Goal: Task Accomplishment & Management: Use online tool/utility

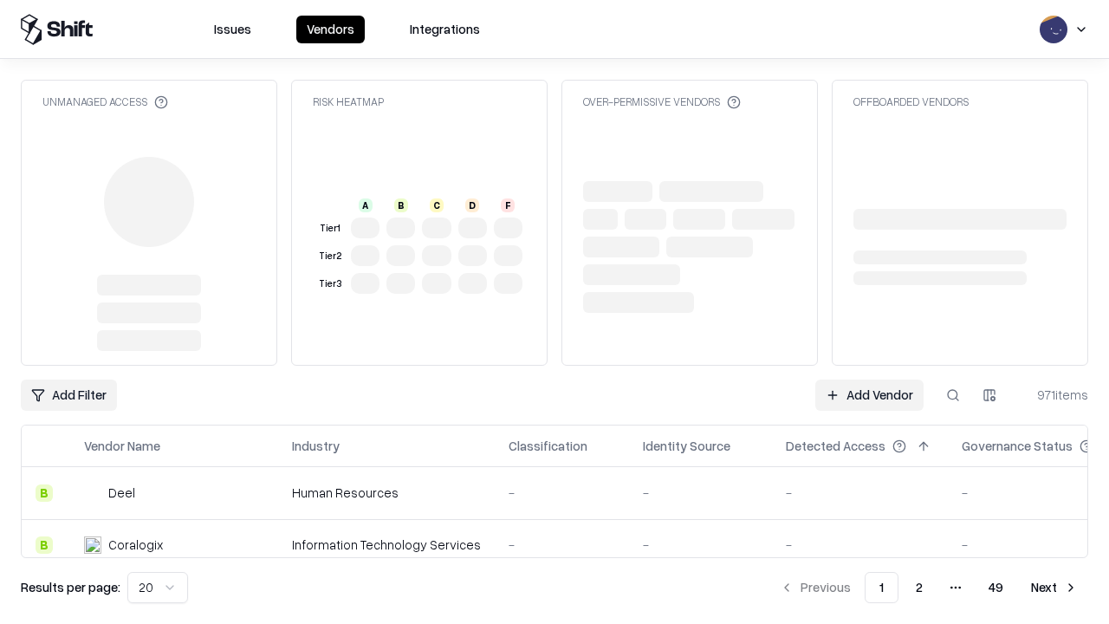
click at [869, 380] on link "Add Vendor" at bounding box center [870, 395] width 108 height 31
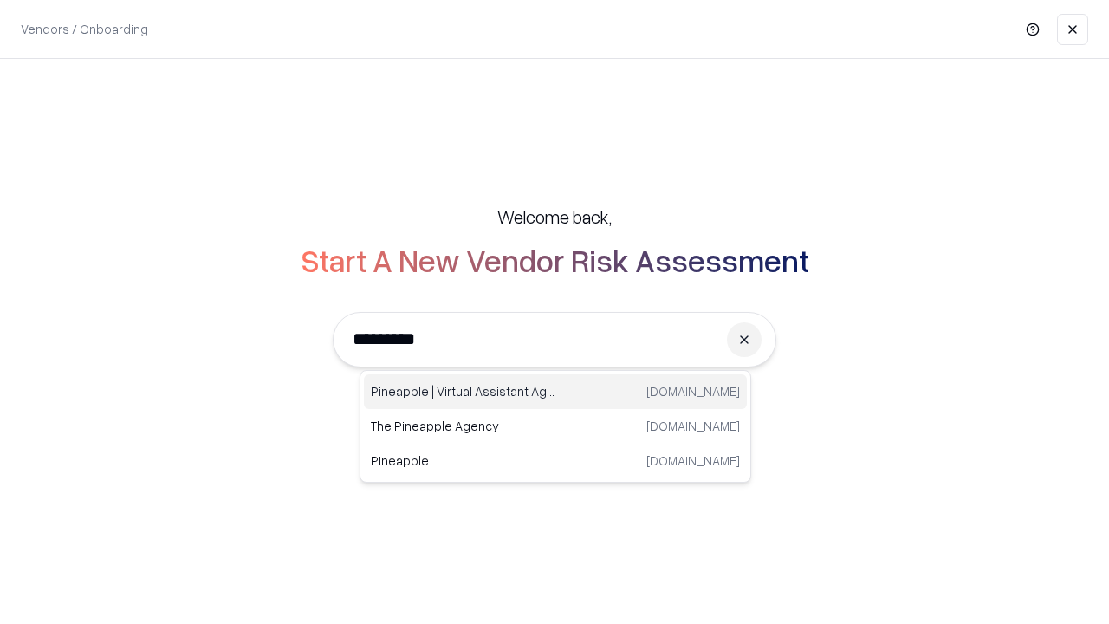
click at [556, 392] on div "Pineapple | Virtual Assistant Agency [DOMAIN_NAME]" at bounding box center [555, 391] width 383 height 35
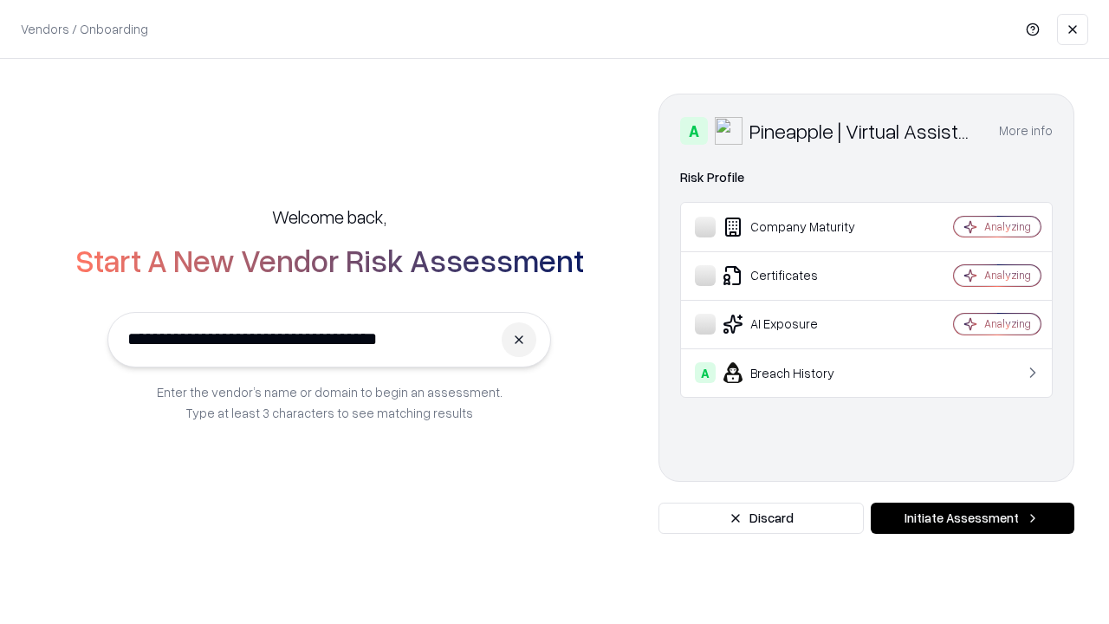
type input "**********"
click at [972, 518] on button "Initiate Assessment" at bounding box center [973, 518] width 204 height 31
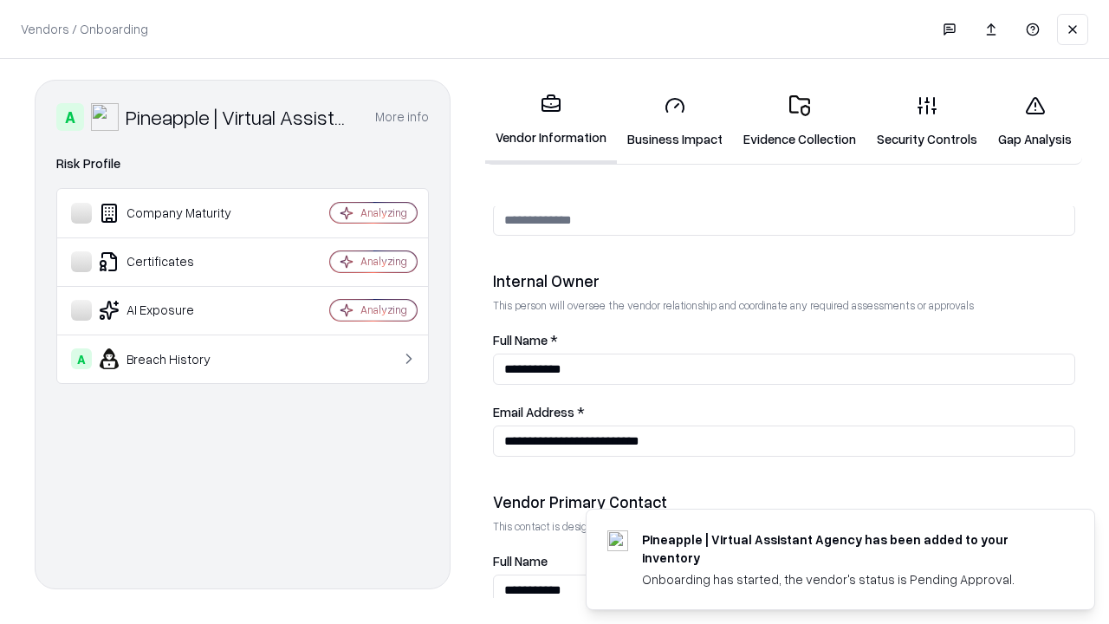
scroll to position [898, 0]
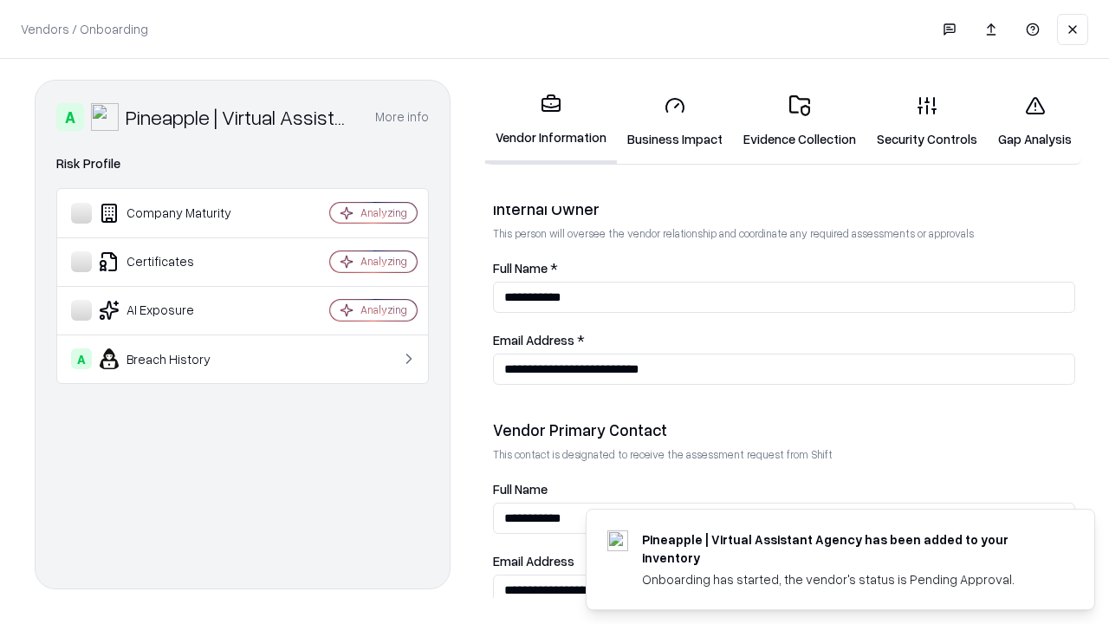
click at [675, 121] on link "Business Impact" at bounding box center [675, 121] width 116 height 81
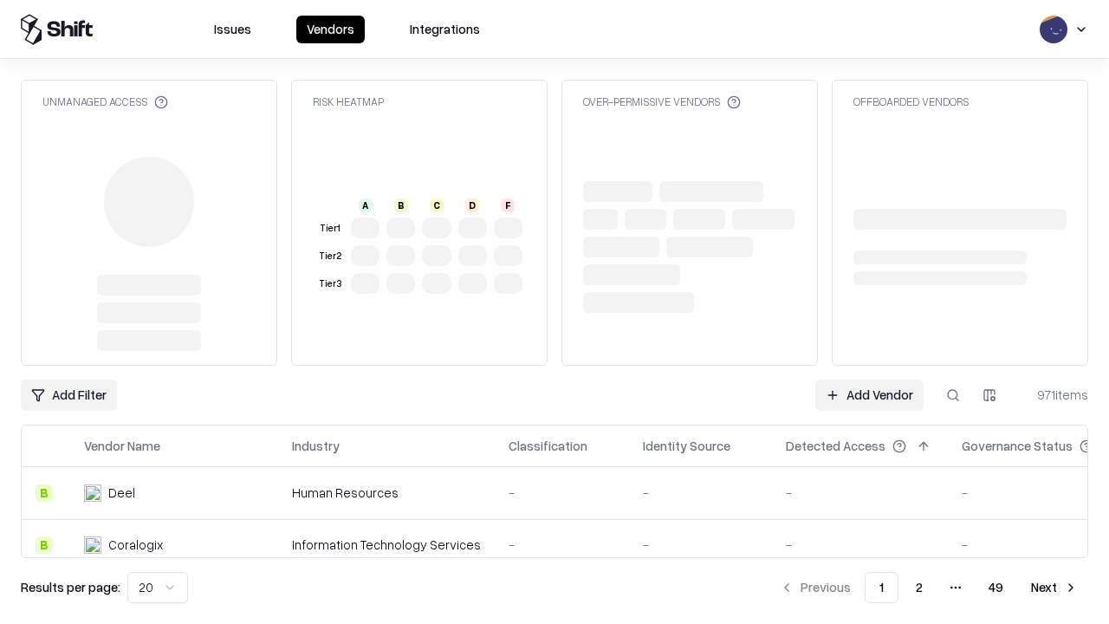
click at [869, 395] on link "Add Vendor" at bounding box center [870, 395] width 108 height 31
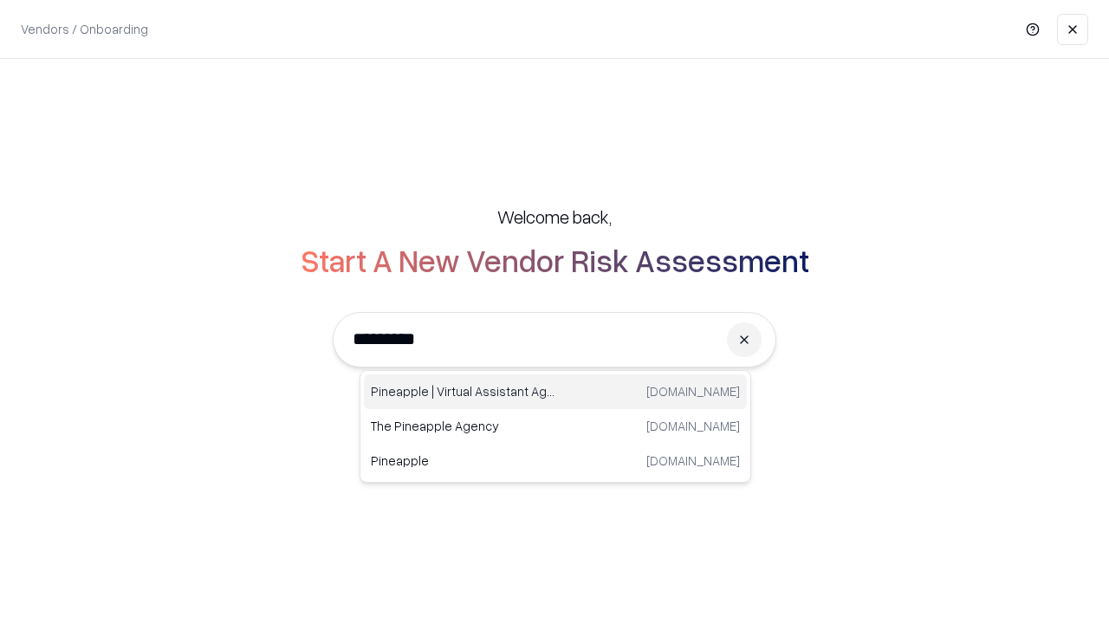
click at [556, 392] on div "Pineapple | Virtual Assistant Agency [DOMAIN_NAME]" at bounding box center [555, 391] width 383 height 35
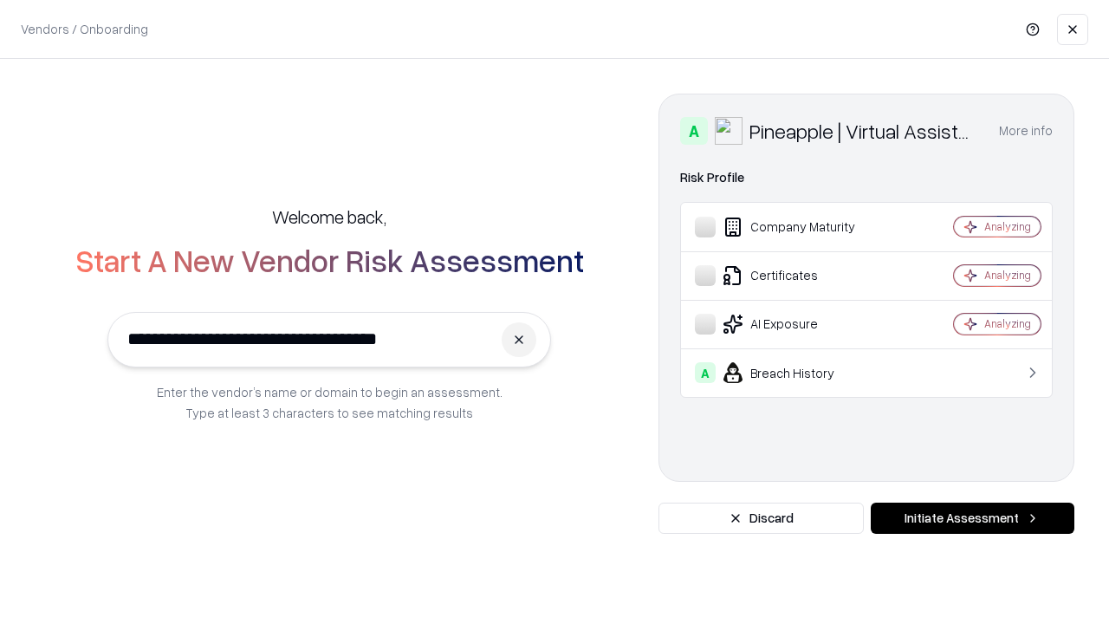
type input "**********"
click at [972, 518] on button "Initiate Assessment" at bounding box center [973, 518] width 204 height 31
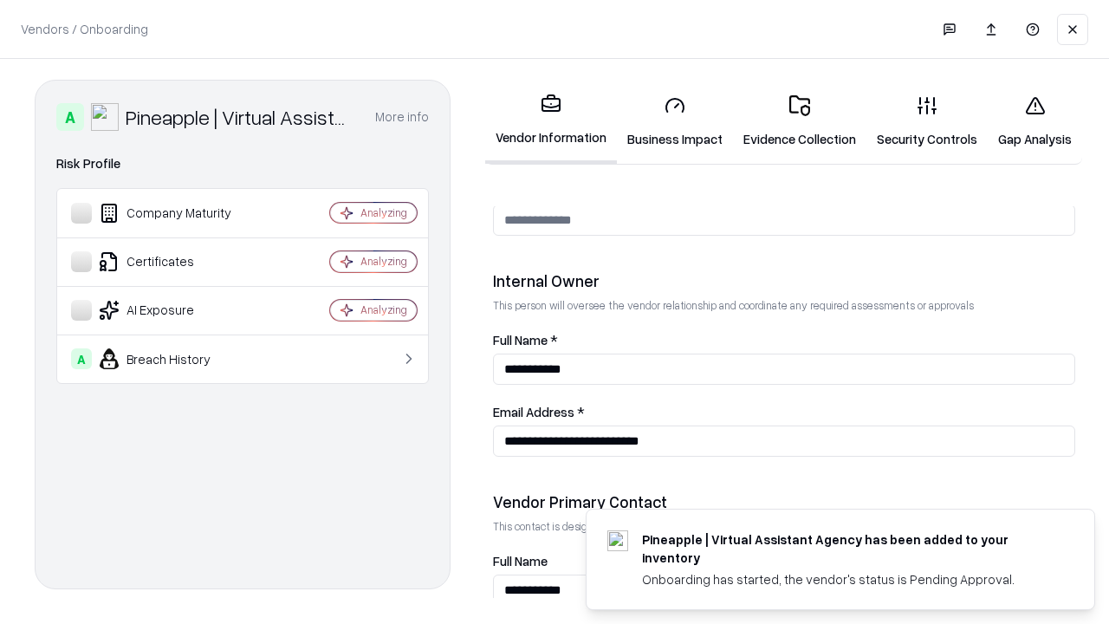
scroll to position [898, 0]
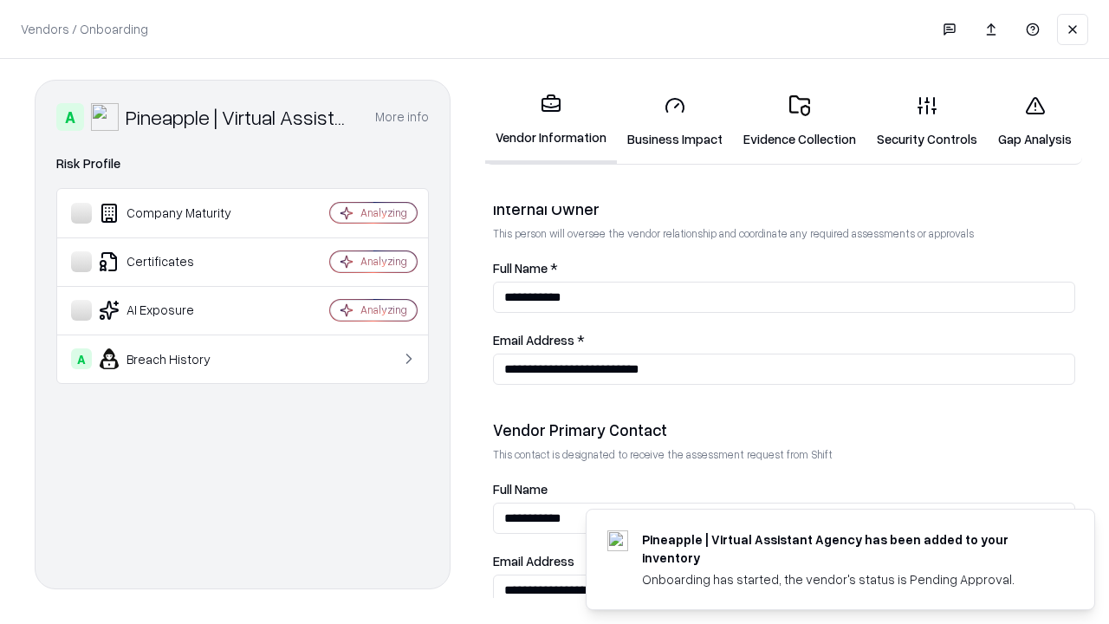
click at [1035, 121] on link "Gap Analysis" at bounding box center [1035, 121] width 94 height 81
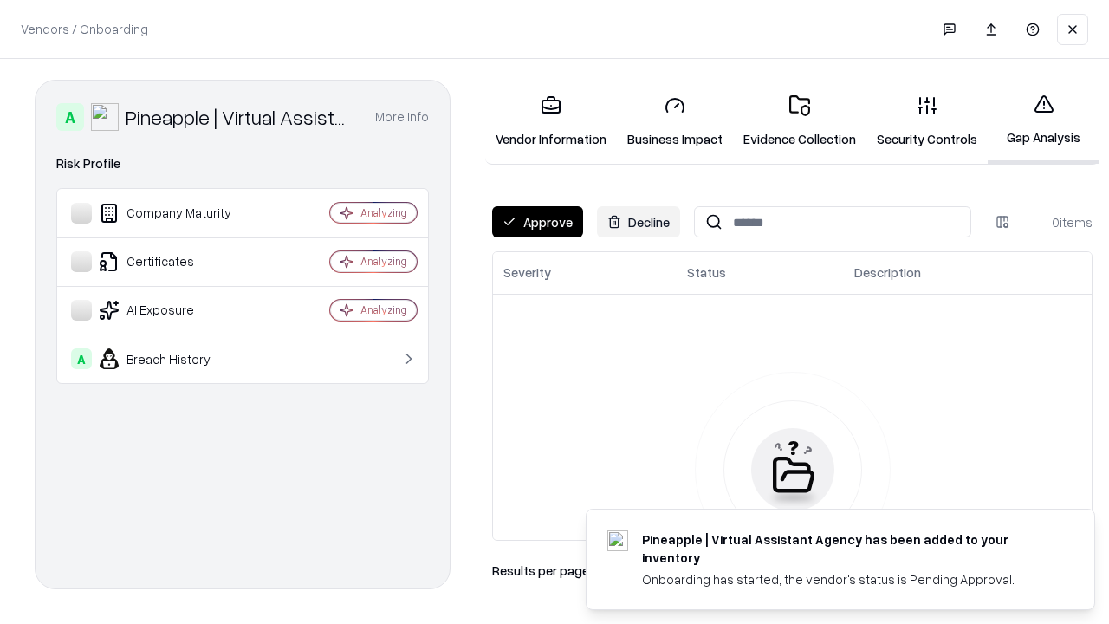
click at [537, 222] on button "Approve" at bounding box center [537, 221] width 91 height 31
